Goal: Task Accomplishment & Management: Manage account settings

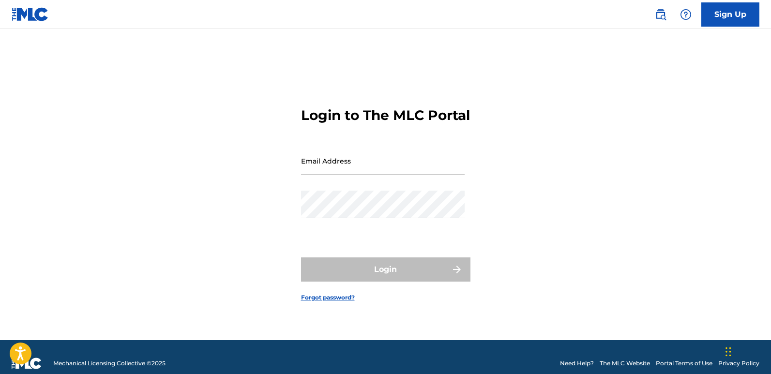
click at [176, 197] on div "Login to The MLC Portal Email Address Password Login Forgot password?" at bounding box center [385, 196] width 677 height 287
click at [346, 171] on input "Email Address" at bounding box center [383, 161] width 164 height 28
click at [361, 175] on input "Email Address" at bounding box center [383, 161] width 164 height 28
type input "[EMAIL_ADDRESS][DOMAIN_NAME]"
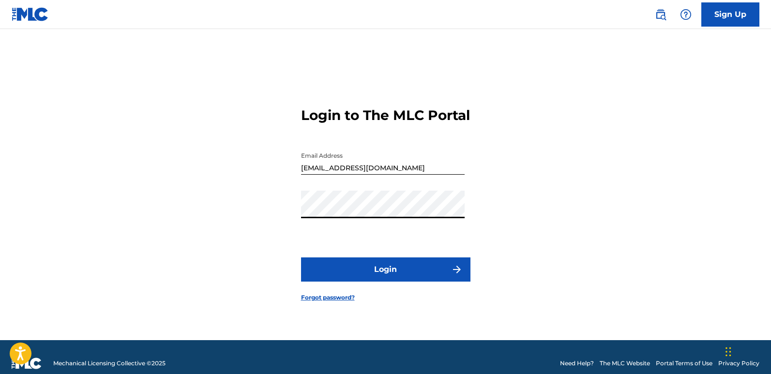
click at [530, 245] on div "Login to The MLC Portal Email Address fefebosco967@gmail.com Password Login For…" at bounding box center [385, 196] width 677 height 287
click at [377, 273] on button "Login" at bounding box center [385, 269] width 169 height 24
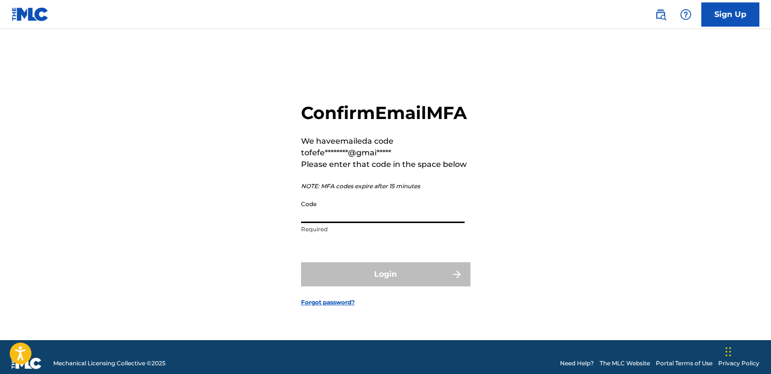
click at [336, 223] on input "Code" at bounding box center [383, 209] width 164 height 28
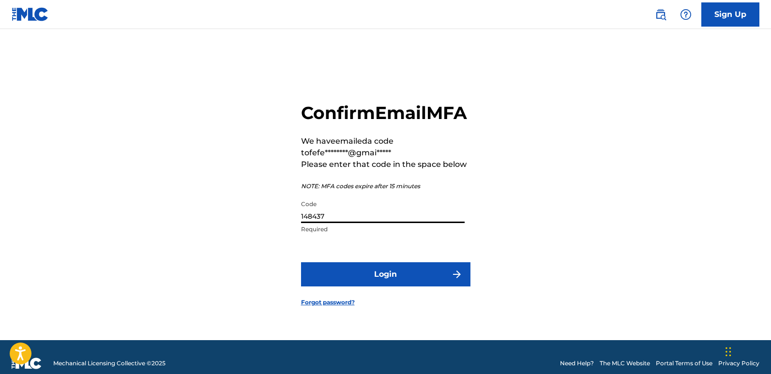
type input "148437"
click at [301, 262] on button "Login" at bounding box center [385, 274] width 169 height 24
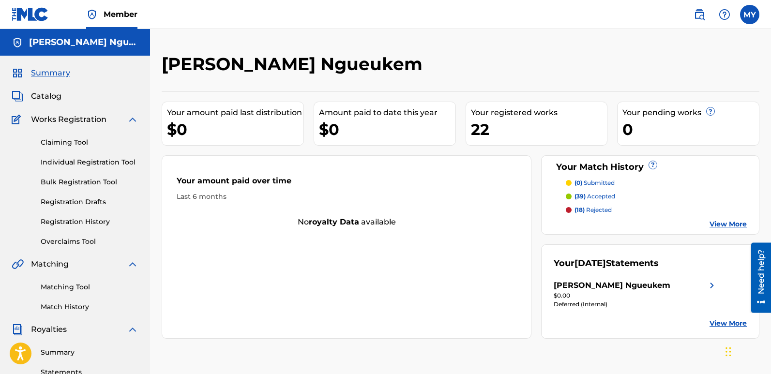
click at [642, 291] on div "$0.00" at bounding box center [636, 295] width 164 height 9
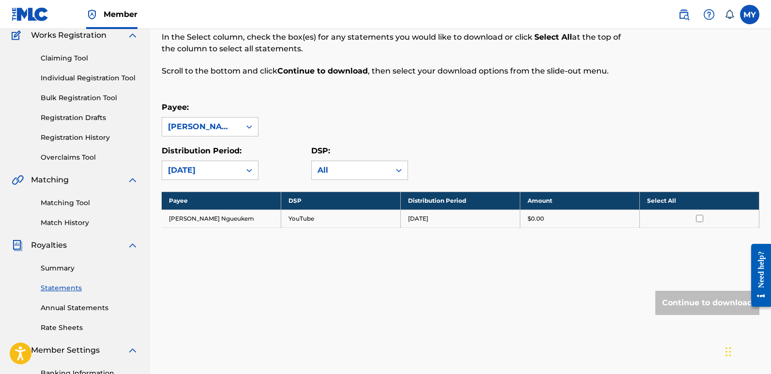
scroll to position [97, 0]
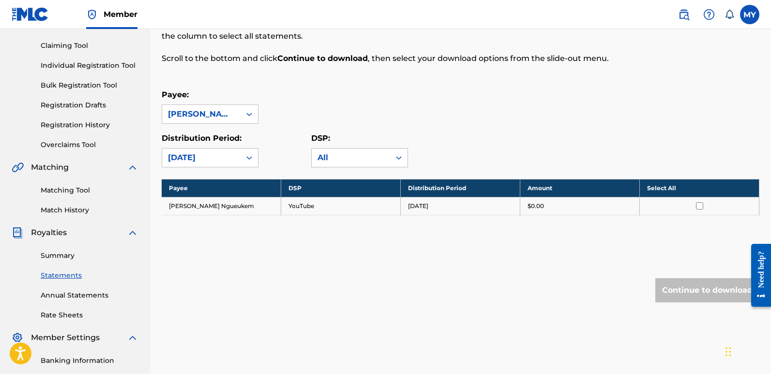
click at [84, 294] on link "Annual Statements" at bounding box center [90, 295] width 98 height 10
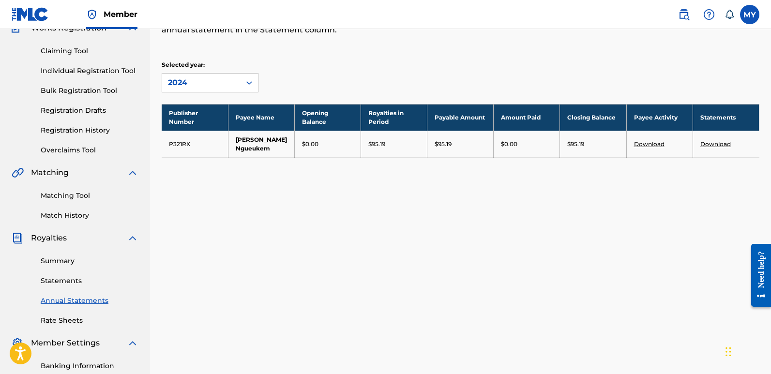
scroll to position [97, 0]
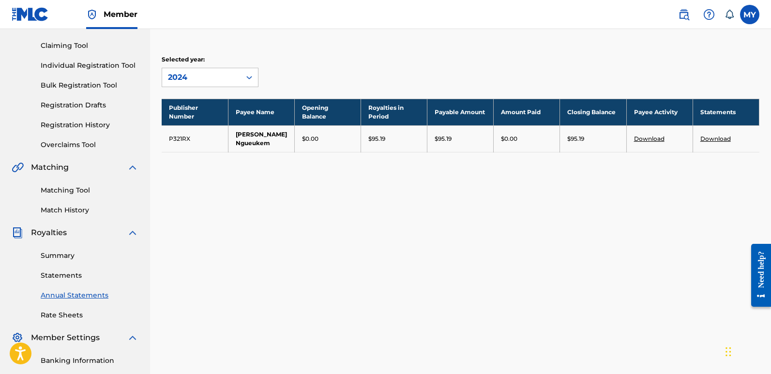
click at [66, 315] on link "Rate Sheets" at bounding box center [90, 315] width 98 height 10
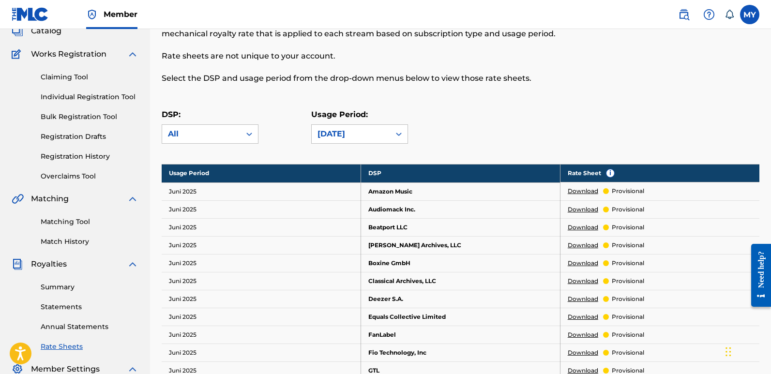
scroll to position [145, 0]
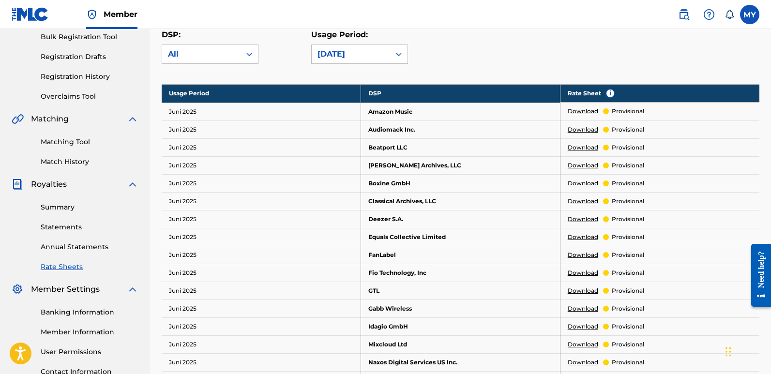
click at [60, 225] on link "Statements" at bounding box center [90, 227] width 98 height 10
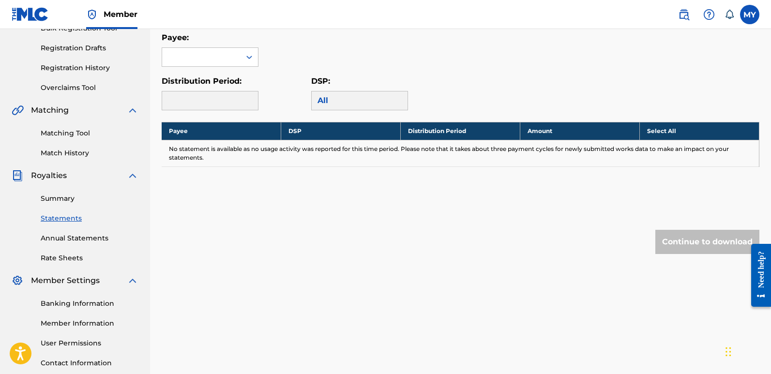
scroll to position [194, 0]
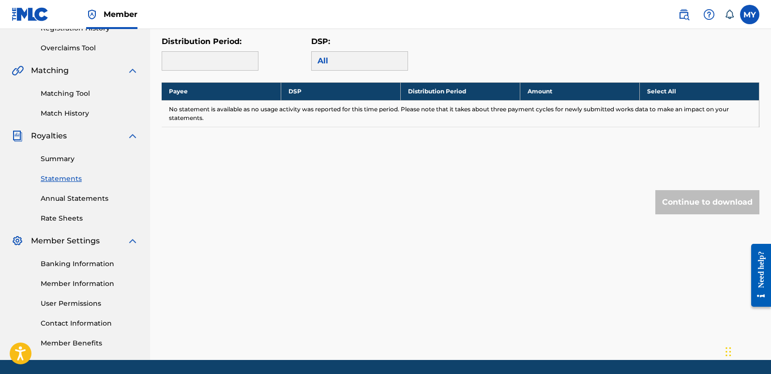
click at [83, 197] on link "Annual Statements" at bounding box center [90, 199] width 98 height 10
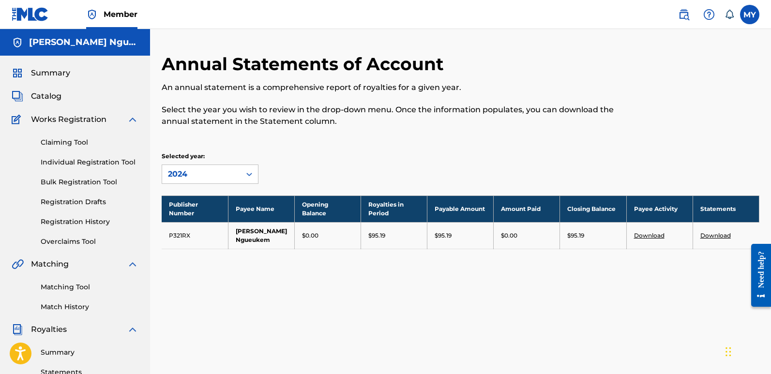
click at [170, 237] on td "P321RX" at bounding box center [195, 235] width 66 height 27
click at [248, 171] on icon at bounding box center [249, 174] width 10 height 10
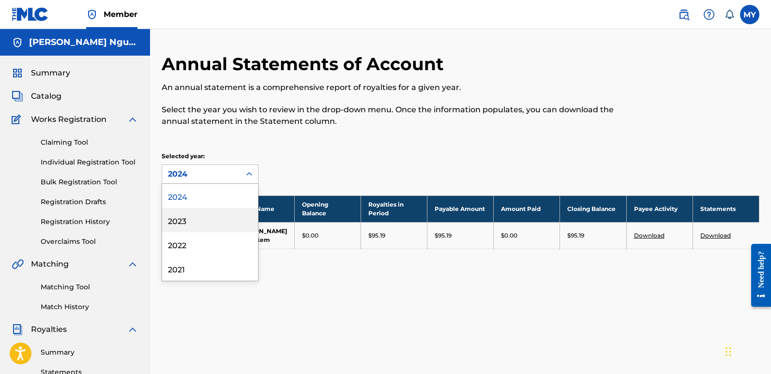
click at [195, 225] on div "2023" at bounding box center [210, 220] width 96 height 24
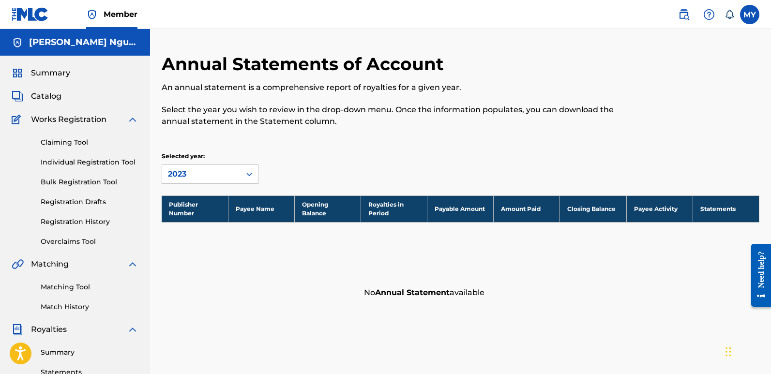
click at [242, 171] on div at bounding box center [248, 173] width 17 height 17
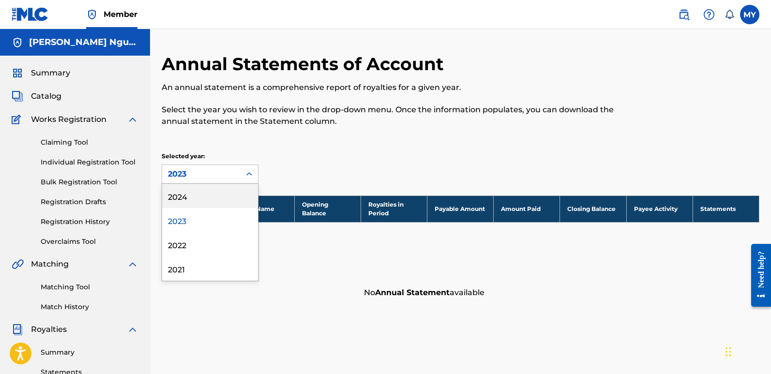
click at [192, 195] on div "2024" at bounding box center [210, 196] width 96 height 24
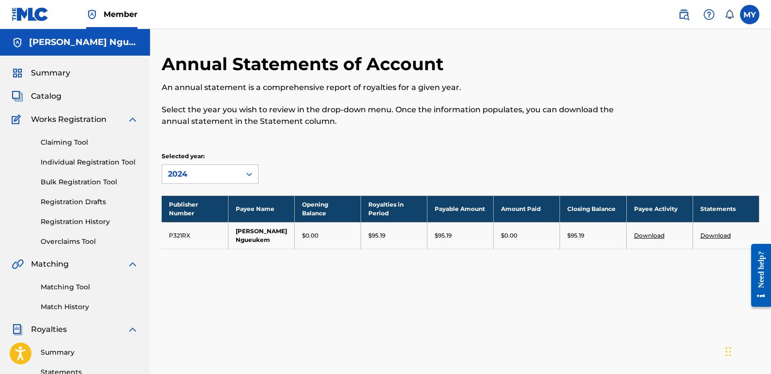
click at [246, 291] on div "Annual Statements of Account An annual statement is a comprehensive report of r…" at bounding box center [460, 303] width 621 height 500
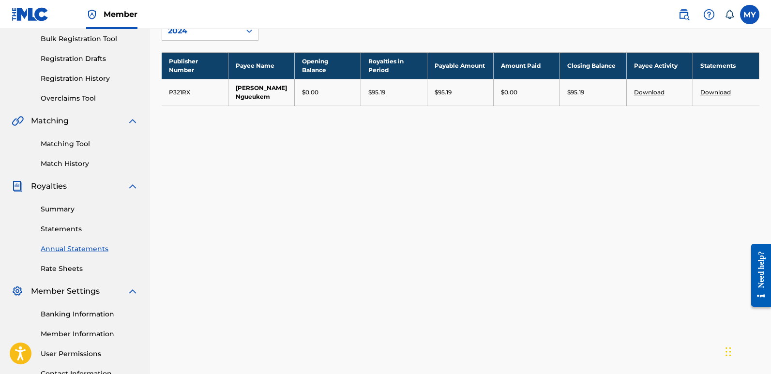
scroll to position [145, 0]
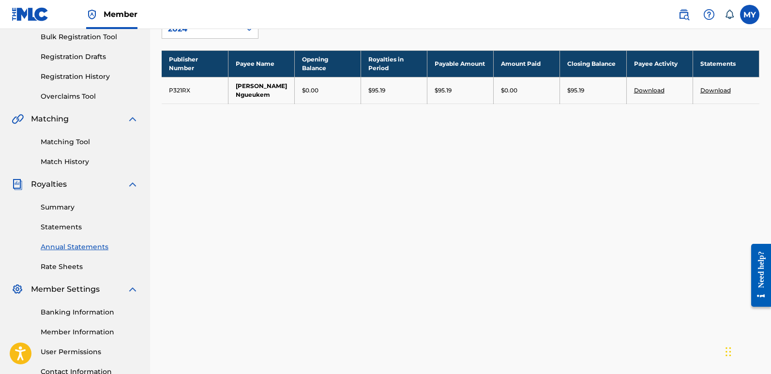
click at [60, 206] on link "Summary" at bounding box center [90, 207] width 98 height 10
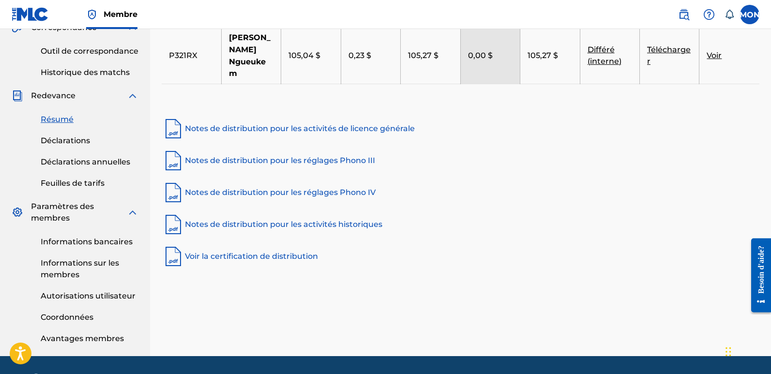
scroll to position [320, 0]
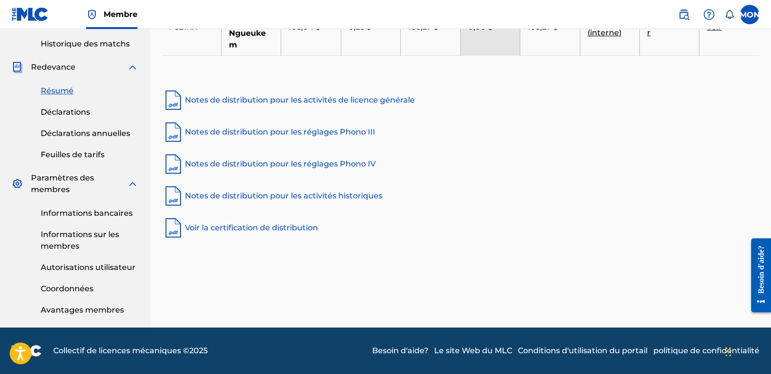
click at [104, 310] on font "Avantages membres" at bounding box center [82, 309] width 83 height 9
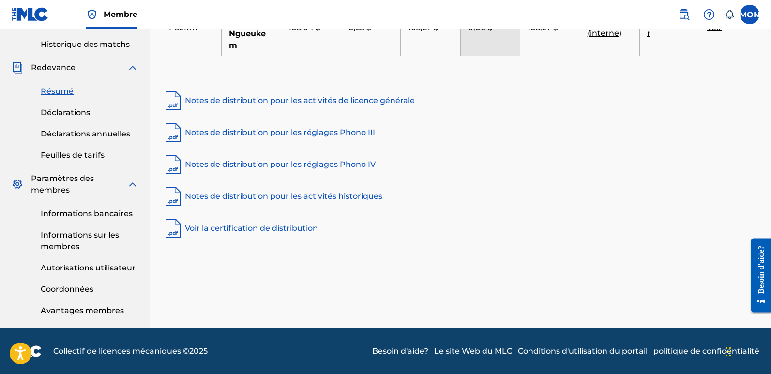
scroll to position [272, 0]
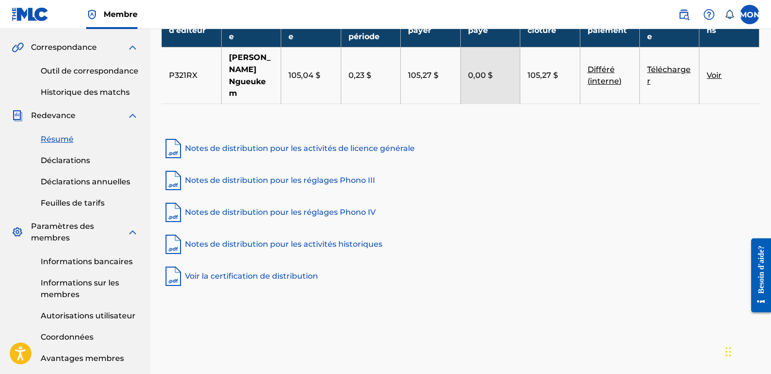
click at [119, 262] on font "Informations bancaires" at bounding box center [87, 261] width 92 height 9
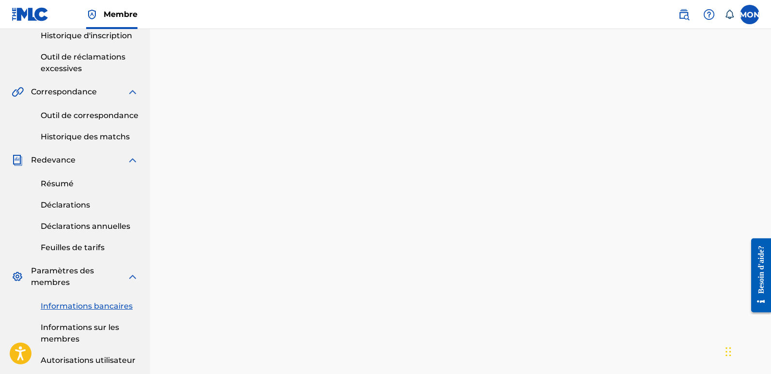
scroll to position [21, 0]
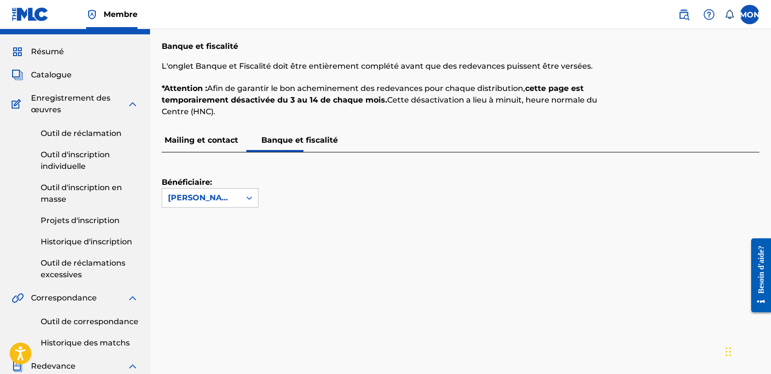
click at [197, 146] on p "Mailing et contact" at bounding box center [201, 140] width 79 height 23
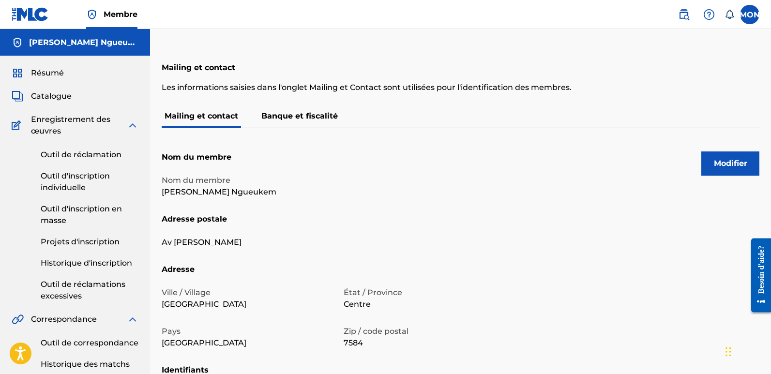
click at [276, 110] on p "Banque et fiscalité" at bounding box center [299, 116] width 82 height 23
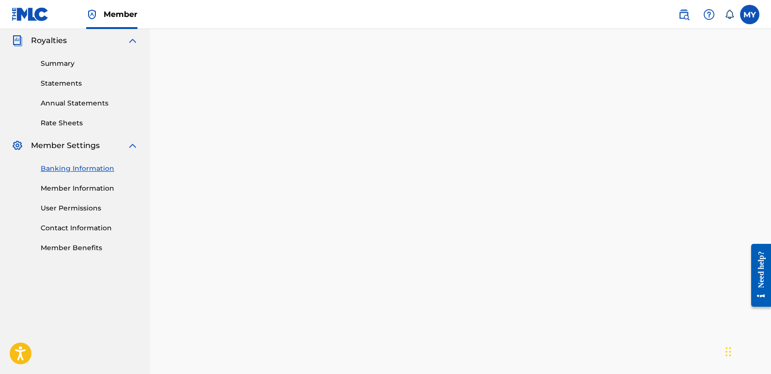
scroll to position [290, 0]
click at [135, 146] on img at bounding box center [133, 144] width 12 height 12
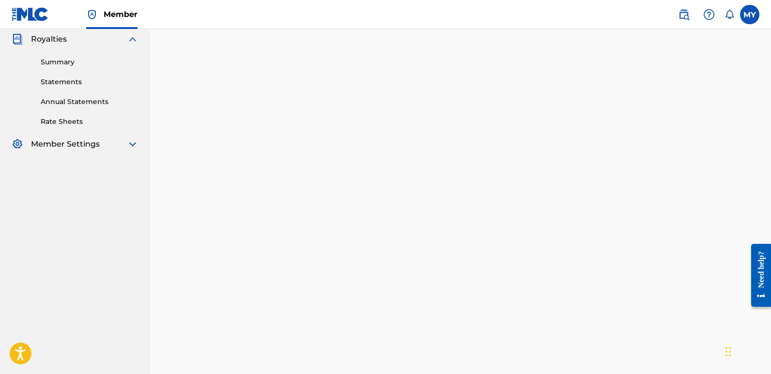
click at [132, 146] on img at bounding box center [133, 144] width 12 height 12
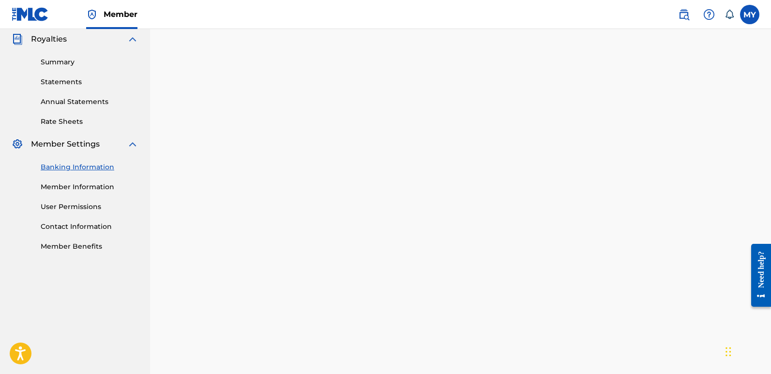
click at [73, 118] on link "Rate Sheets" at bounding box center [90, 122] width 98 height 10
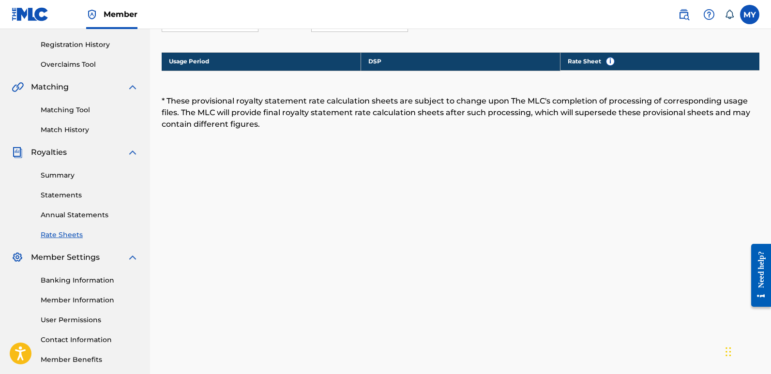
scroll to position [226, 0]
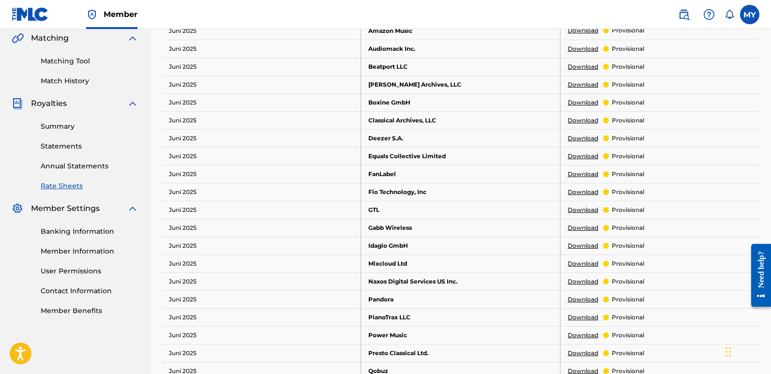
click at [93, 276] on div "Banking Information Member Information User Permissions Contact Information Mem…" at bounding box center [75, 265] width 127 height 102
click at [92, 270] on link "User Permissions" at bounding box center [90, 271] width 98 height 10
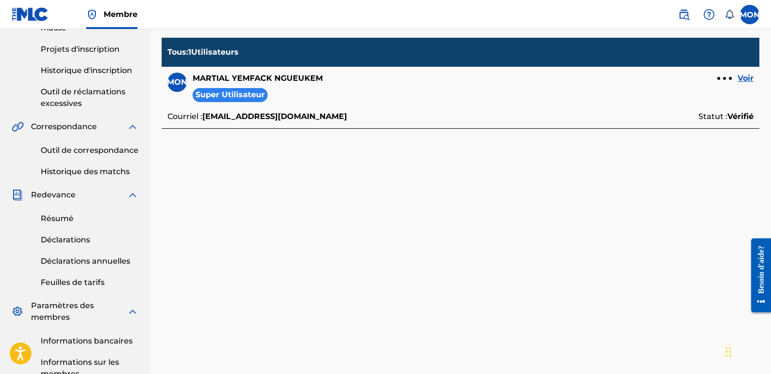
scroll to position [194, 0]
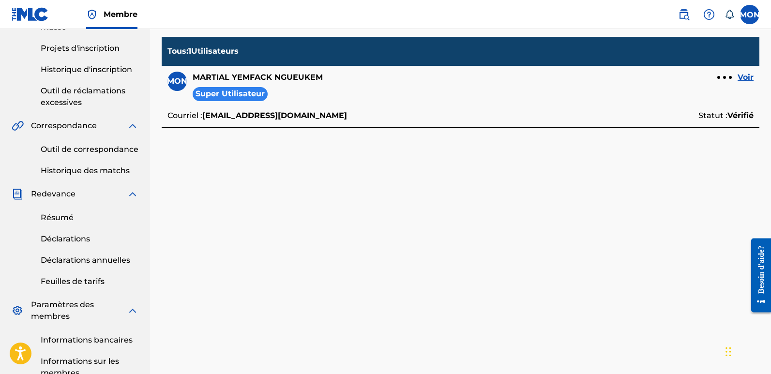
click at [747, 73] on font "Voir" at bounding box center [745, 77] width 16 height 9
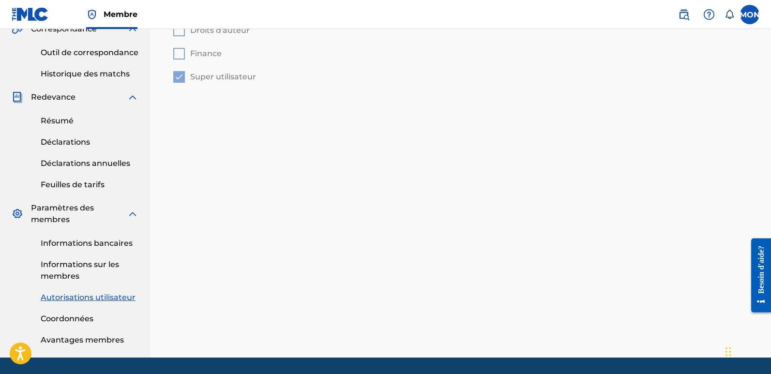
scroll to position [320, 0]
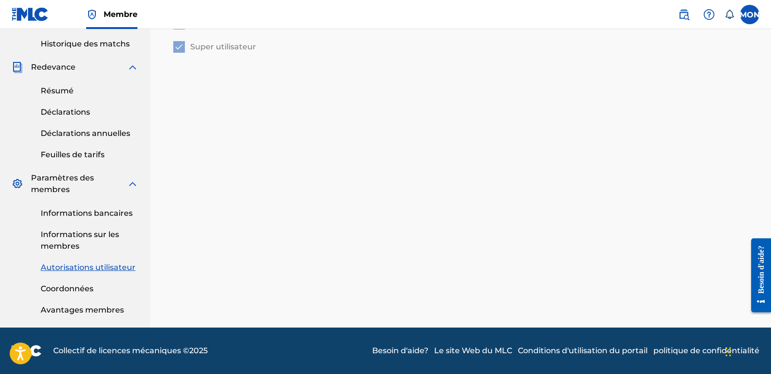
click at [87, 211] on font "Informations bancaires" at bounding box center [87, 213] width 92 height 9
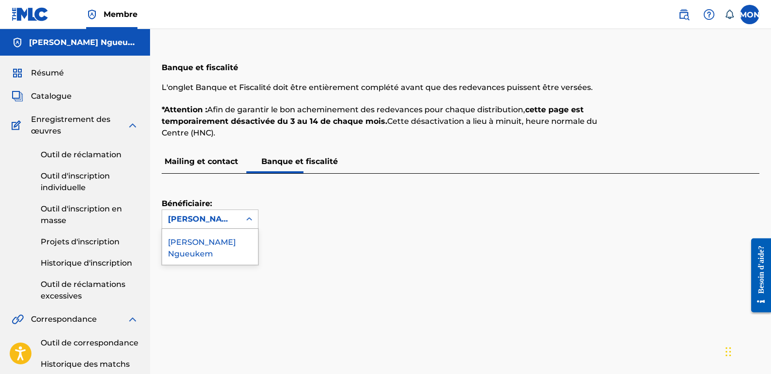
click at [247, 216] on icon at bounding box center [249, 219] width 10 height 10
click at [285, 212] on div "Bénéficiaire: [PERSON_NAME] Ngueukem" at bounding box center [449, 201] width 574 height 55
click at [87, 155] on font "Outil de réclamation" at bounding box center [81, 154] width 81 height 9
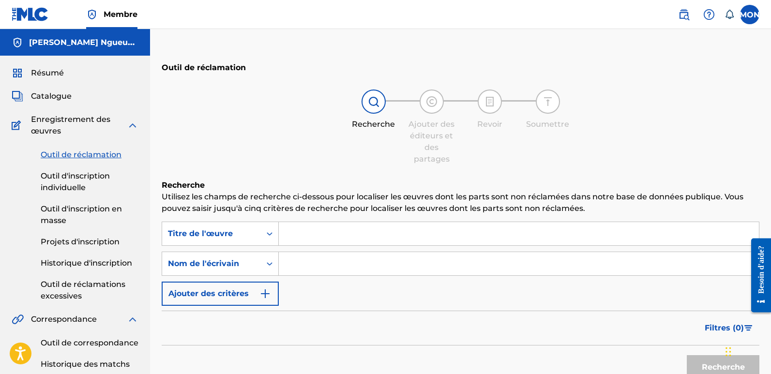
click at [43, 71] on font "Résumé" at bounding box center [47, 72] width 33 height 9
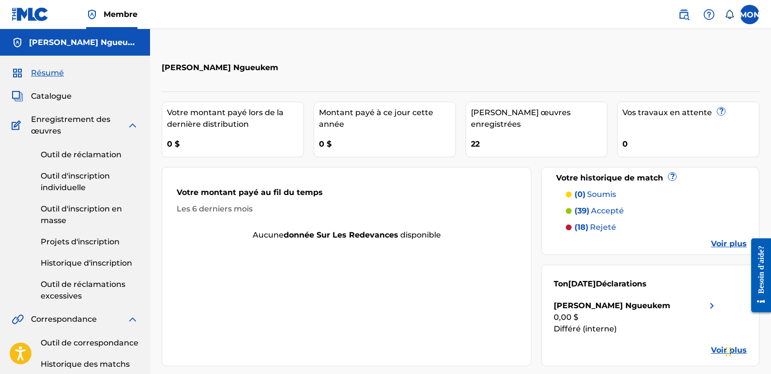
click at [596, 210] on font "accepté" at bounding box center [607, 210] width 33 height 9
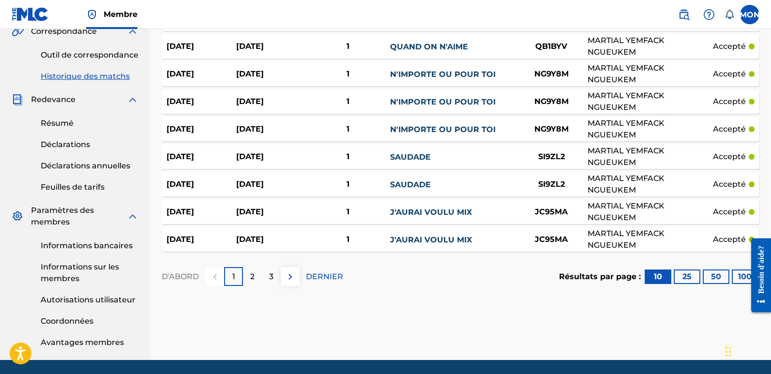
scroll to position [320, 0]
